Goal: Task Accomplishment & Management: Use online tool/utility

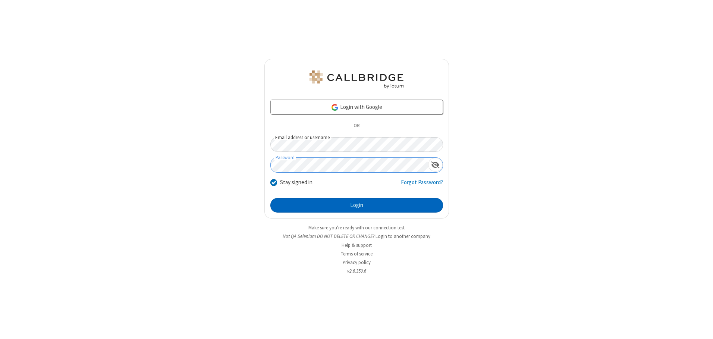
click at [356, 205] on button "Login" at bounding box center [356, 205] width 173 height 15
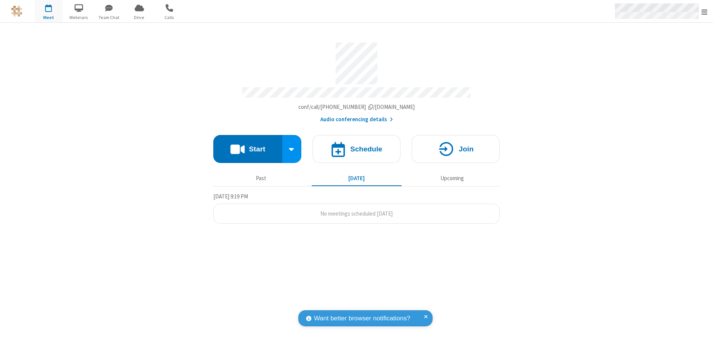
click at [704, 12] on span "Open menu" at bounding box center [704, 11] width 6 height 7
click at [48, 11] on span "button" at bounding box center [49, 7] width 28 height 13
click at [356, 146] on h4 "Schedule" at bounding box center [366, 148] width 32 height 7
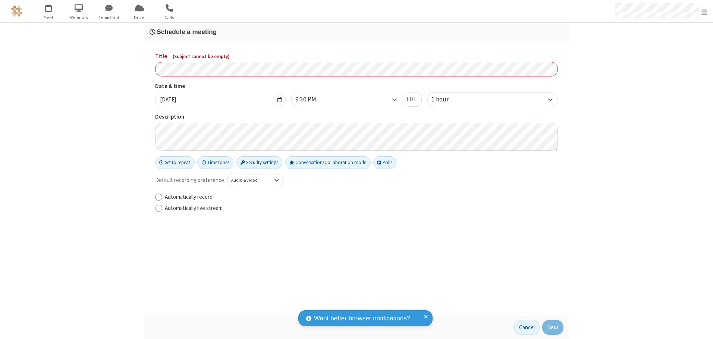
click at [356, 32] on h3 "Schedule a meeting" at bounding box center [356, 31] width 414 height 7
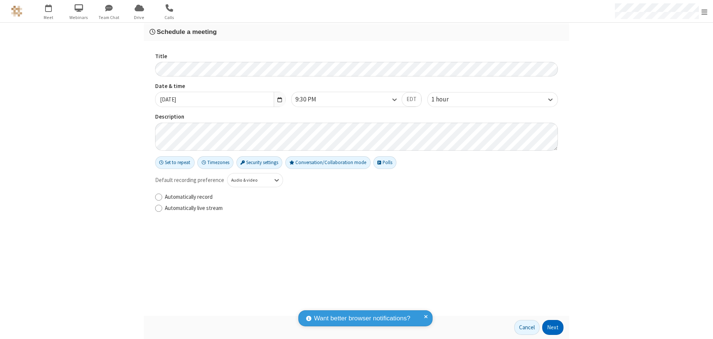
click at [553, 327] on button "Next" at bounding box center [552, 327] width 21 height 15
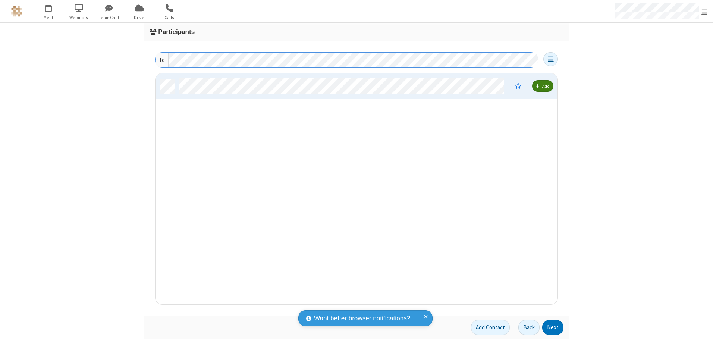
scroll to position [225, 396]
click at [553, 327] on button "Next" at bounding box center [552, 327] width 21 height 15
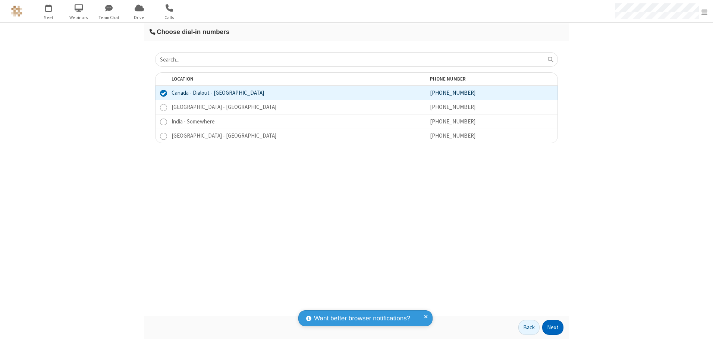
click at [553, 327] on button "Next" at bounding box center [552, 327] width 21 height 15
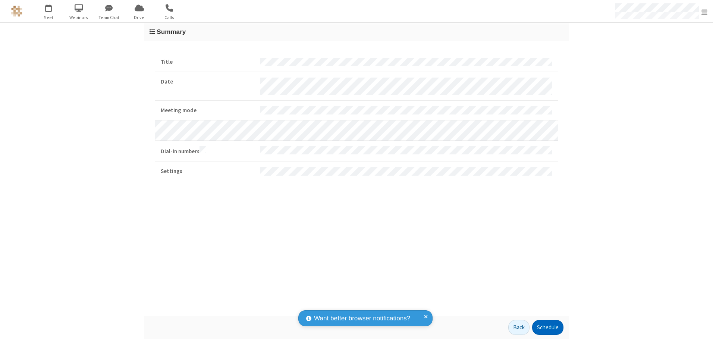
click at [547, 327] on button "Schedule" at bounding box center [547, 327] width 31 height 15
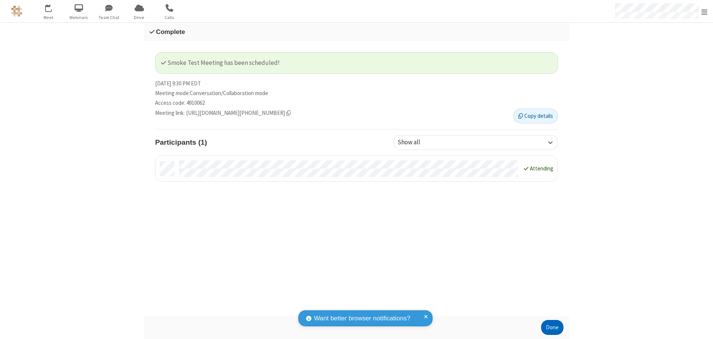
click at [552, 327] on button "Done" at bounding box center [552, 327] width 22 height 15
